Goal: Task Accomplishment & Management: Use online tool/utility

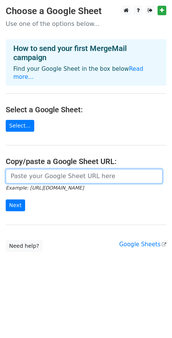
click at [66, 169] on input "url" at bounding box center [84, 176] width 157 height 14
paste input "https://docs.google.com/spreadsheets/d/1PHJTql7yS1jND77qwVTQjwaG-6mM0SbdHvUJDEJ…"
type input "https://docs.google.com/spreadsheets/d/1PHJTql7yS1jND77qwVTQjwaG-6mM0SbdHvUJDEJ…"
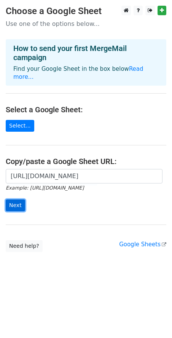
scroll to position [0, 0]
click at [20, 199] on input "Next" at bounding box center [15, 205] width 19 height 12
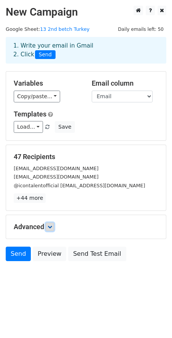
click at [51, 226] on icon at bounding box center [50, 227] width 5 height 5
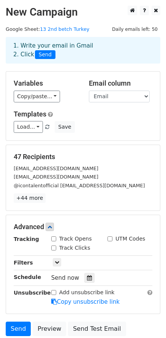
click at [54, 240] on input "Track Opens" at bounding box center [53, 238] width 5 height 5
checkbox input "true"
click at [54, 248] on input "Track Clicks" at bounding box center [53, 247] width 5 height 5
checkbox input "true"
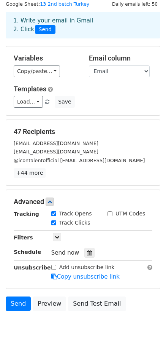
scroll to position [38, 0]
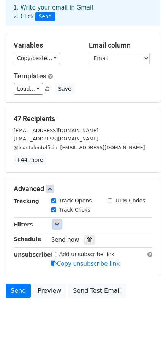
click at [57, 224] on icon at bounding box center [57, 224] width 5 height 5
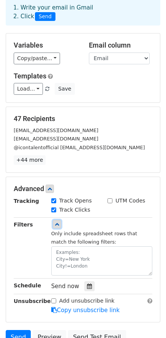
click at [57, 224] on icon at bounding box center [57, 224] width 5 height 5
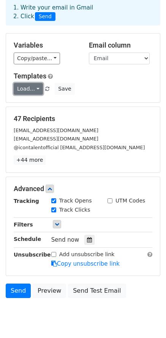
click at [35, 91] on link "Load..." at bounding box center [28, 89] width 29 height 12
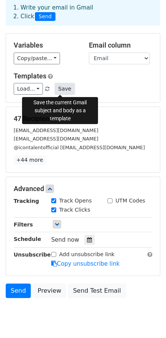
click at [55, 91] on button "Save" at bounding box center [65, 89] width 20 height 12
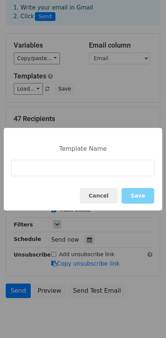
click at [61, 174] on input at bounding box center [82, 168] width 143 height 16
type input "Turkey 1st mail"
click at [146, 196] on button "Save" at bounding box center [138, 196] width 33 height 16
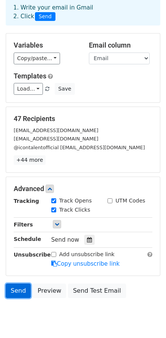
click at [16, 291] on link "Send" at bounding box center [18, 291] width 25 height 14
click at [21, 293] on link "Send" at bounding box center [18, 291] width 25 height 14
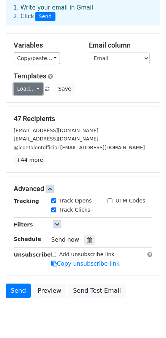
click at [37, 88] on link "Load..." at bounding box center [28, 89] width 29 height 12
click at [37, 107] on link "Turkey 1st mail" at bounding box center [46, 106] width 64 height 12
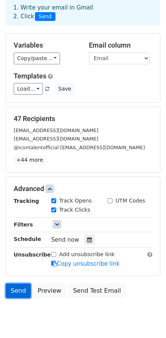
click at [24, 289] on link "Send" at bounding box center [18, 291] width 25 height 14
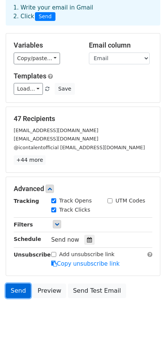
click at [24, 289] on link "Send" at bounding box center [18, 291] width 25 height 14
click at [23, 289] on link "Send" at bounding box center [18, 291] width 25 height 14
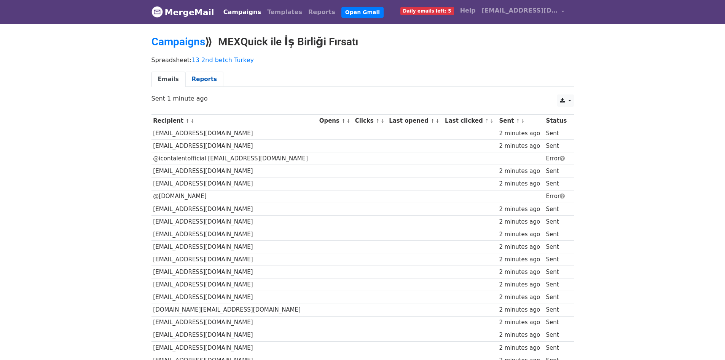
click at [203, 77] on link "Reports" at bounding box center [204, 80] width 38 height 16
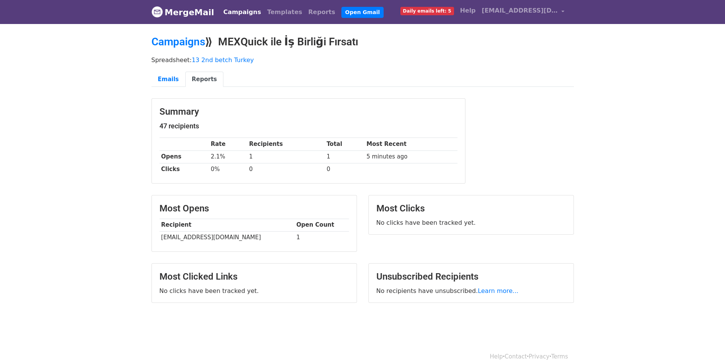
click at [102, 149] on body "MergeMail Campaigns Templates Reports Open Gmail Daily emails left: 5 Help [EMA…" at bounding box center [362, 170] width 725 height 341
